Goal: Subscribe to service/newsletter

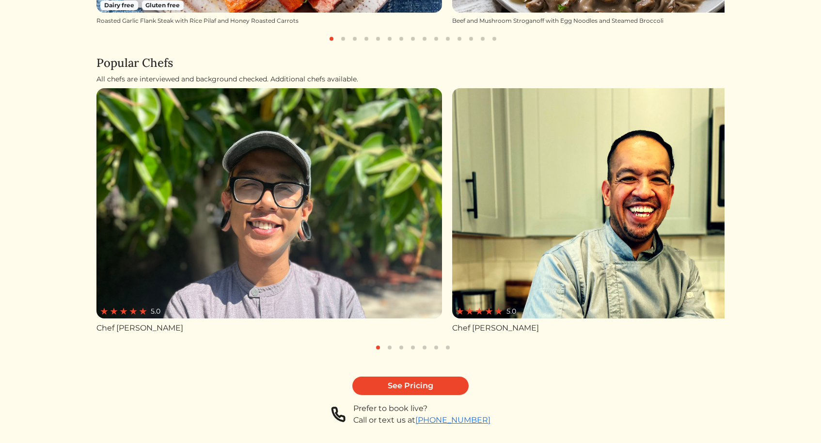
scroll to position [414, 0]
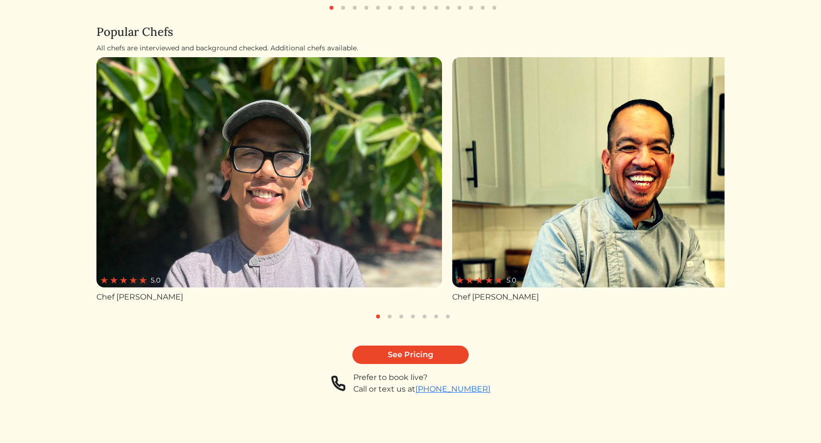
click at [388, 315] on button "button" at bounding box center [390, 317] width 12 height 12
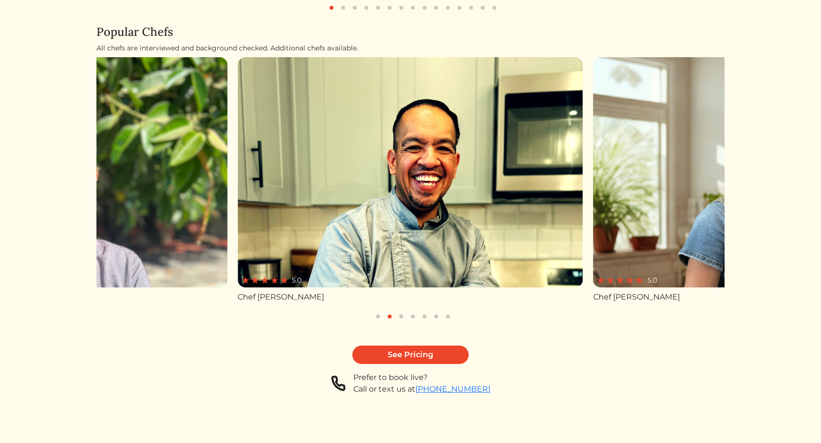
click at [403, 315] on button "button" at bounding box center [402, 317] width 12 height 12
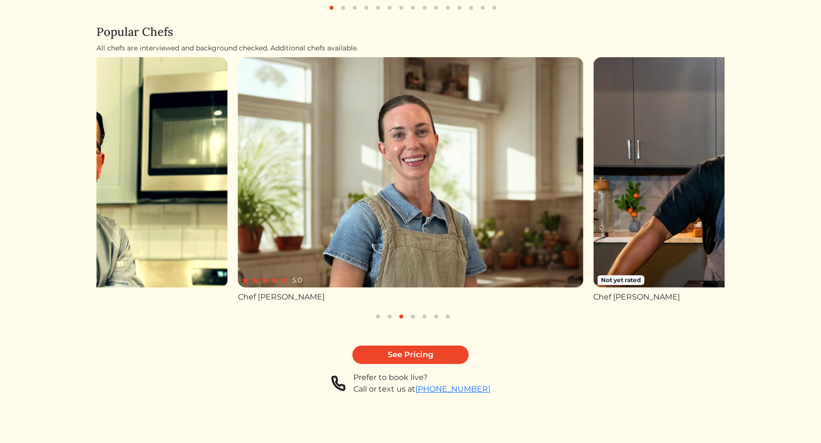
click at [391, 315] on button "button" at bounding box center [390, 317] width 12 height 12
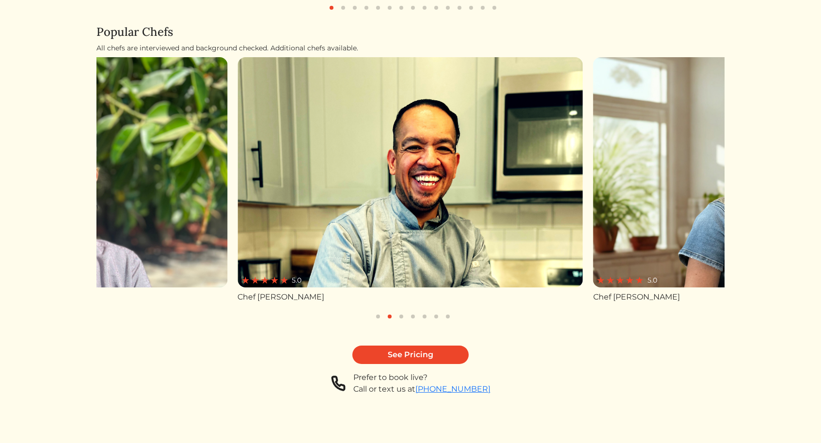
click at [379, 315] on button "button" at bounding box center [378, 317] width 12 height 12
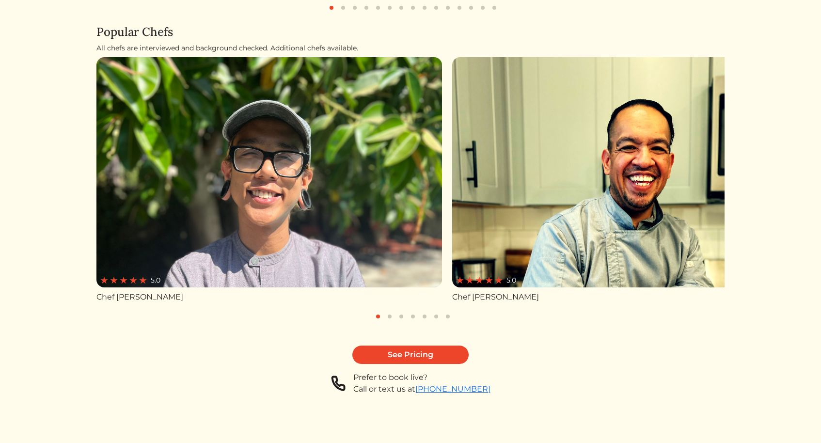
click at [391, 317] on button "button" at bounding box center [390, 317] width 12 height 12
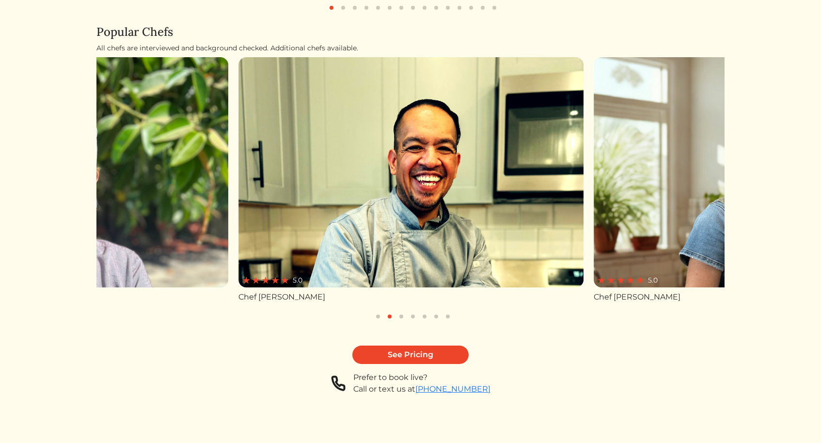
click at [402, 316] on button "button" at bounding box center [402, 317] width 12 height 12
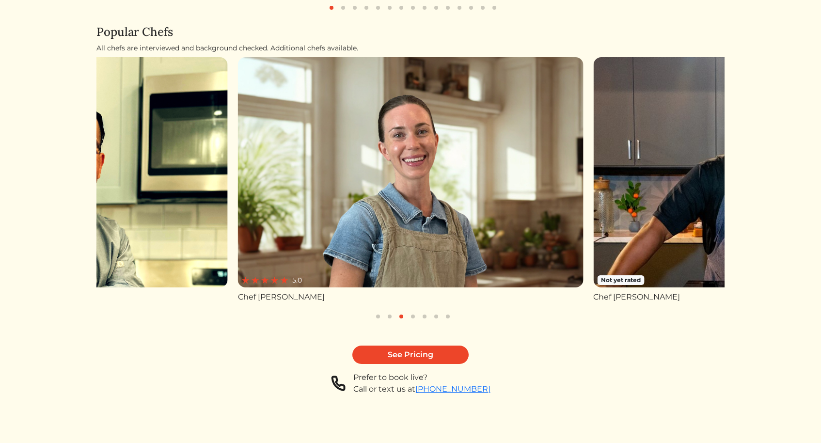
click at [411, 315] on button "button" at bounding box center [413, 317] width 12 height 12
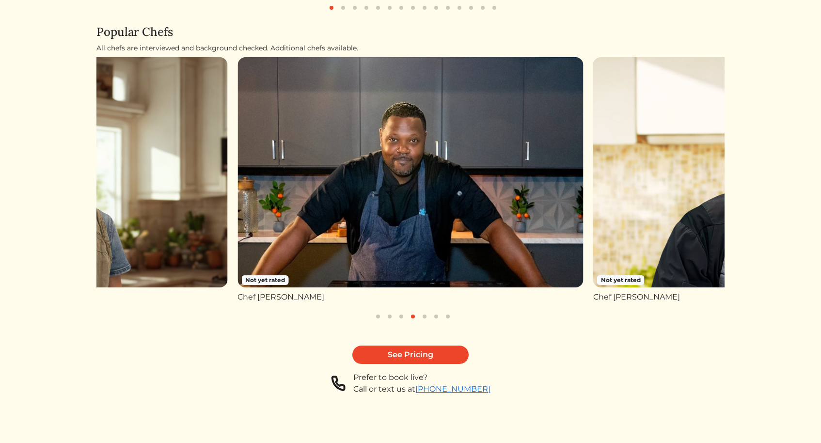
click at [426, 317] on button "button" at bounding box center [425, 317] width 12 height 12
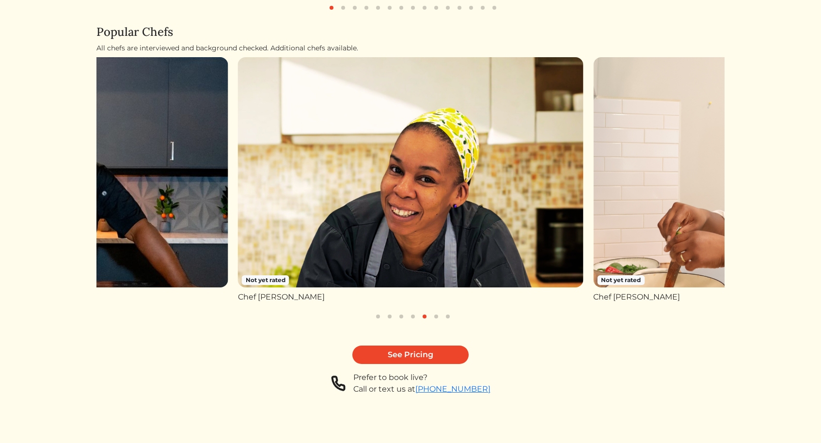
click at [436, 317] on button "button" at bounding box center [437, 317] width 12 height 12
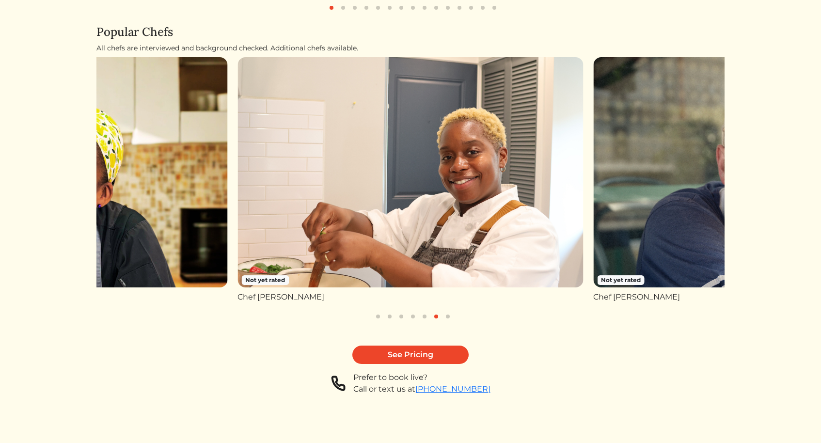
click at [453, 317] on button "button" at bounding box center [448, 317] width 12 height 12
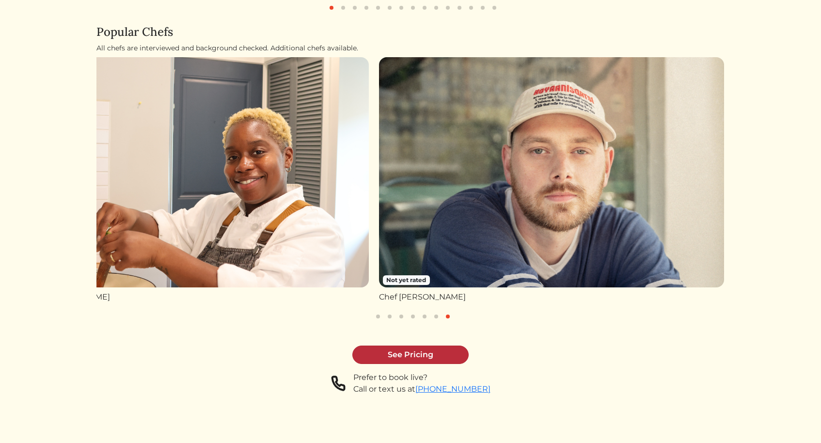
click at [453, 357] on link "See Pricing" at bounding box center [411, 355] width 116 height 18
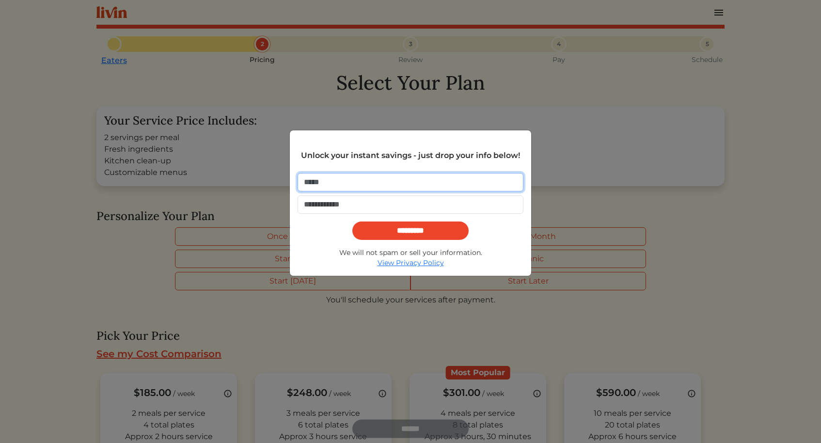
click at [427, 179] on input "email" at bounding box center [411, 182] width 226 height 18
type input "**********"
click at [424, 205] on input "tel" at bounding box center [411, 204] width 226 height 18
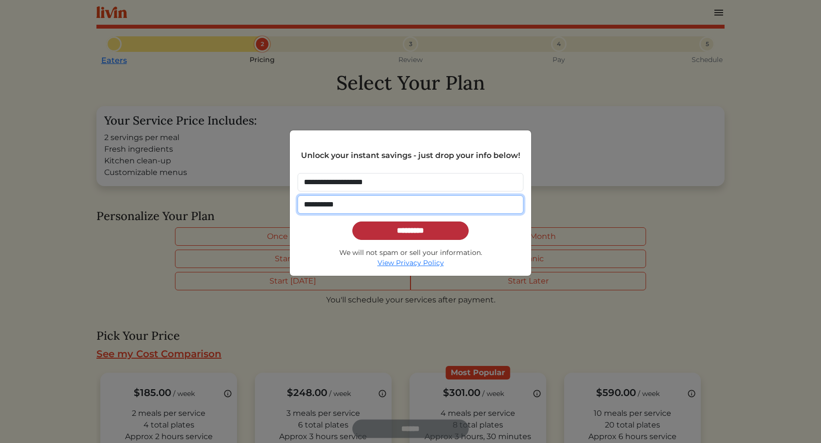
type input "**********"
click at [459, 226] on input "*********" at bounding box center [411, 231] width 116 height 18
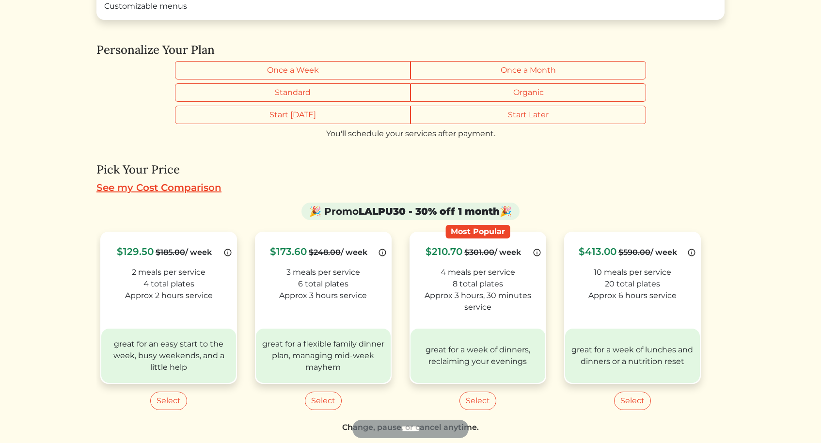
scroll to position [168, 0]
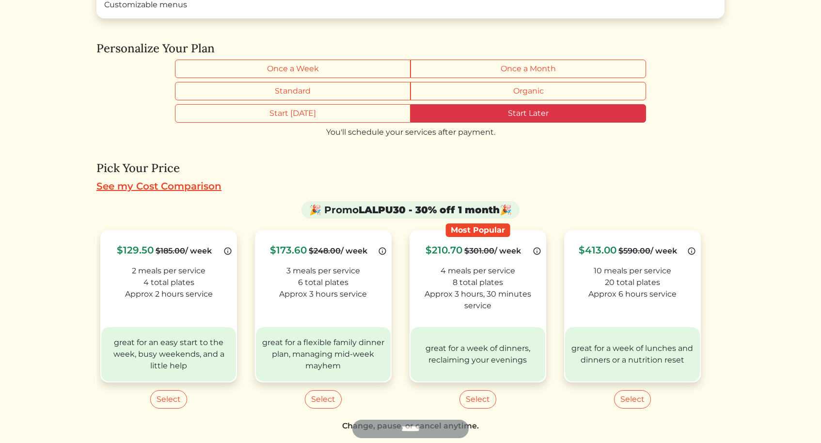
click at [543, 110] on label "Start Later" at bounding box center [529, 113] width 236 height 18
